Goal: Transaction & Acquisition: Purchase product/service

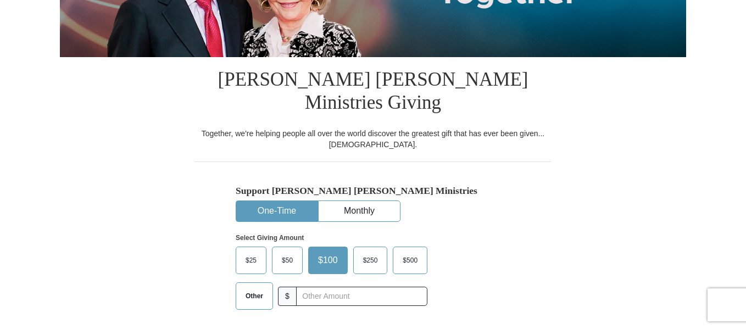
scroll to position [243, 0]
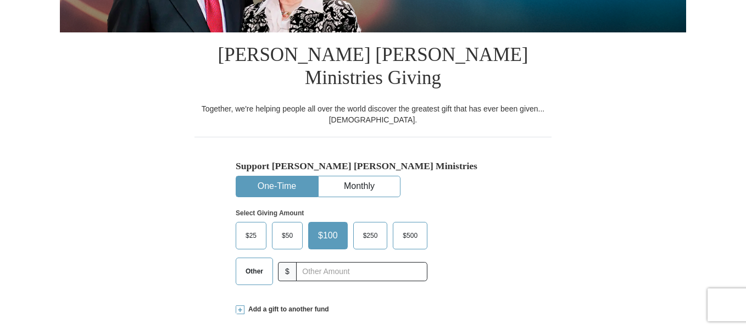
drag, startPoint x: 749, startPoint y: 35, endPoint x: 750, endPoint y: 86, distance: 51.6
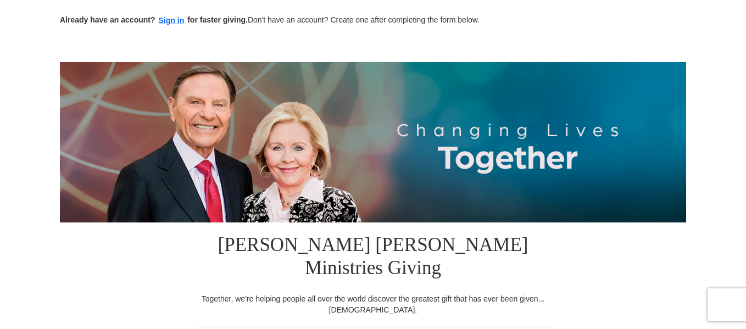
scroll to position [0, 0]
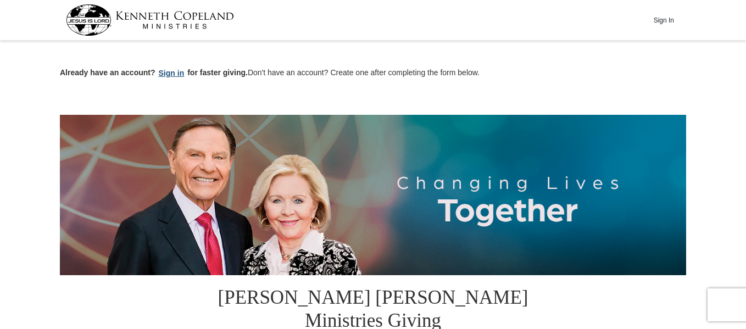
click at [176, 76] on button "Sign in" at bounding box center [171, 73] width 32 height 13
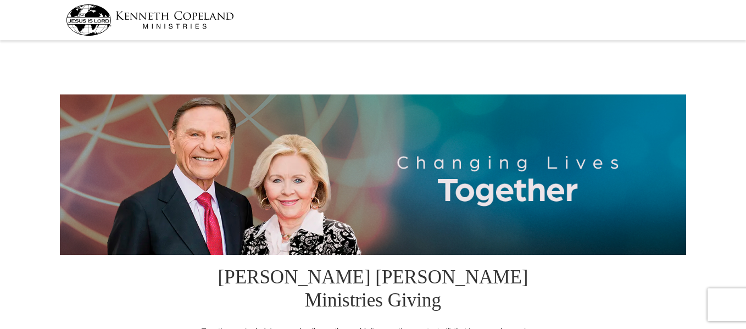
select select "KS"
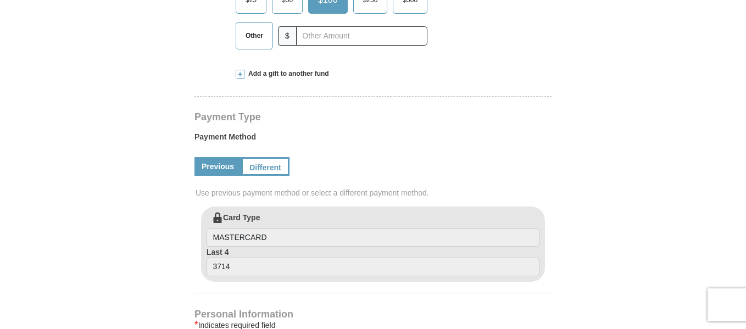
scroll to position [496, 0]
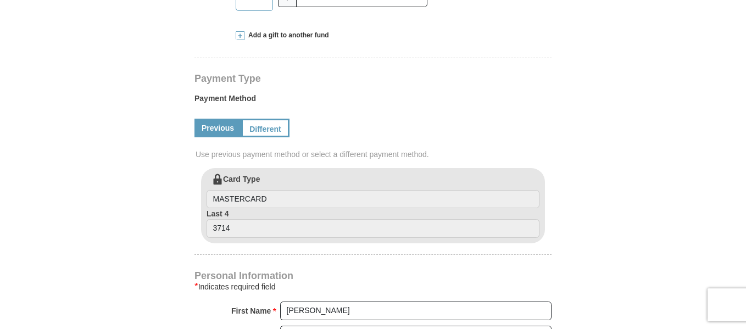
drag, startPoint x: 730, startPoint y: 129, endPoint x: 728, endPoint y: 141, distance: 12.9
drag, startPoint x: 744, startPoint y: 119, endPoint x: 750, endPoint y: 153, distance: 33.9
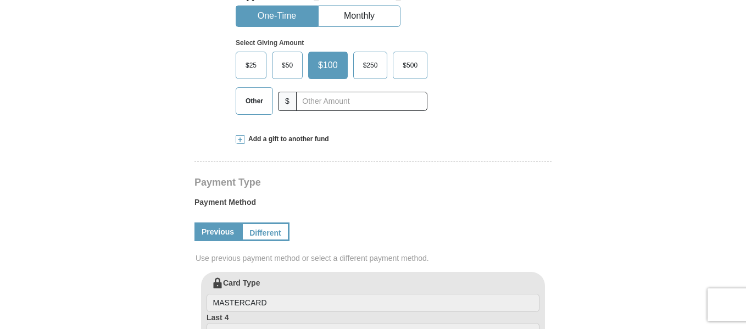
scroll to position [380, 0]
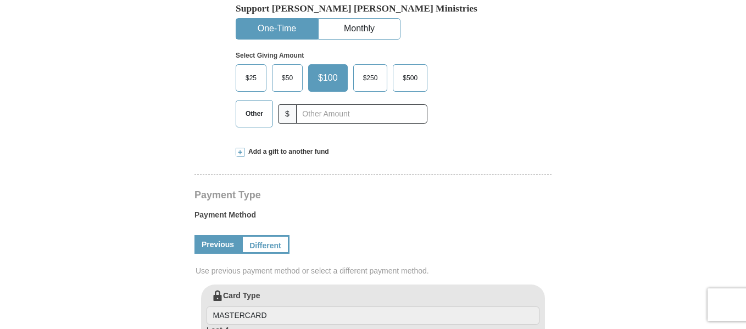
click at [280, 147] on span "Add a gift to another fund" at bounding box center [286, 151] width 85 height 9
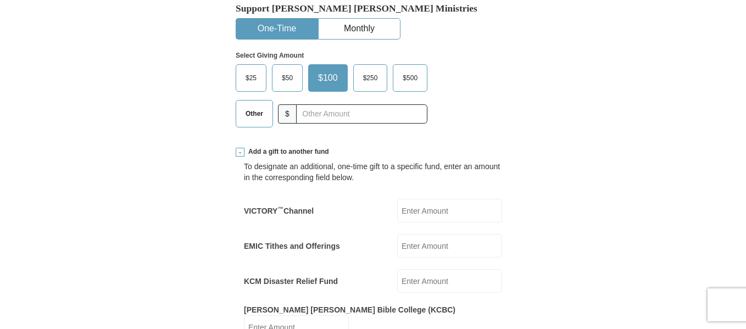
click at [408, 199] on input "VICTORY ™ Channel" at bounding box center [449, 211] width 105 height 24
click at [248, 105] on span "Other" at bounding box center [254, 113] width 29 height 16
click at [0, 0] on input "Other" at bounding box center [0, 0] width 0 height 0
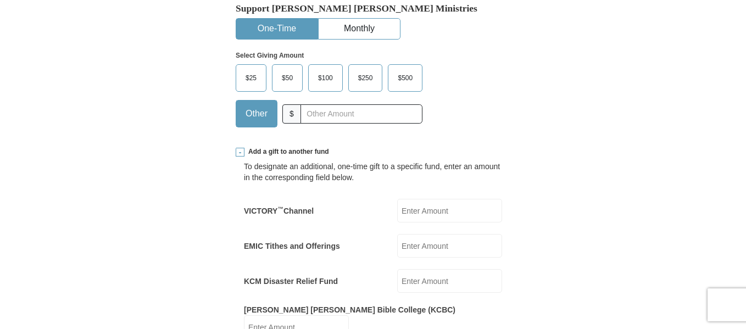
click at [437, 199] on input "VICTORY ™ Channel" at bounding box center [449, 211] width 105 height 24
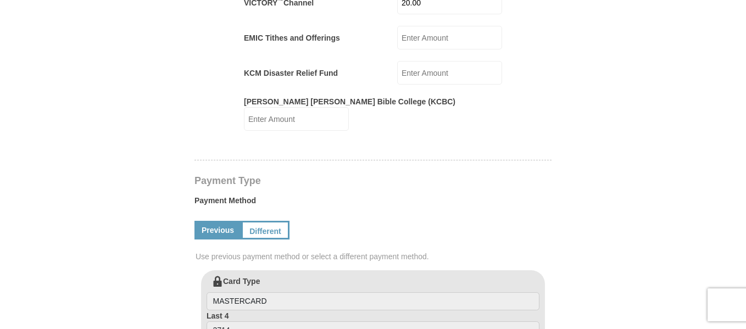
scroll to position [595, 0]
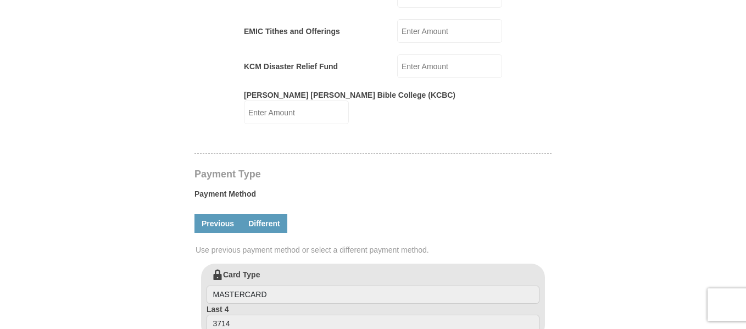
type input "20.00"
click at [272, 214] on link "Different" at bounding box center [264, 223] width 46 height 19
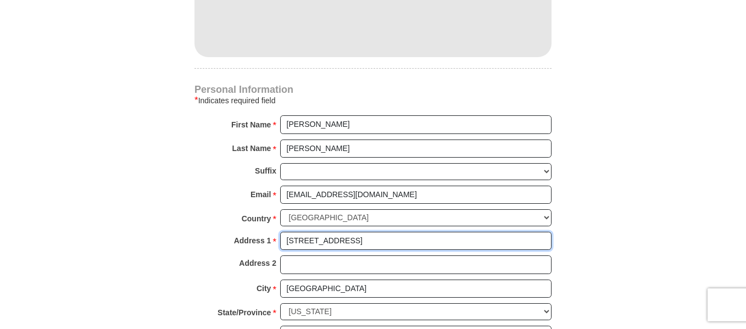
scroll to position [975, 0]
click at [454, 232] on input "9209 W 82nd St" at bounding box center [415, 241] width 271 height 19
type input "12762 W. 108th Terrace"
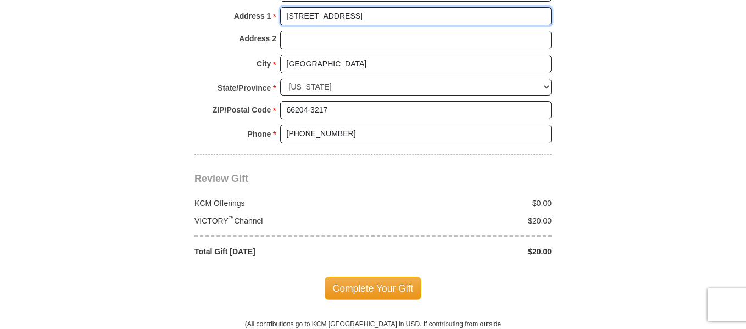
scroll to position [1203, 0]
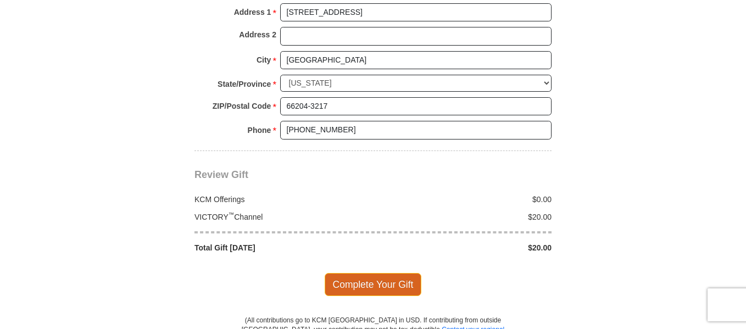
click at [414, 273] on span "Complete Your Gift" at bounding box center [373, 284] width 97 height 23
